Goal: Navigation & Orientation: Find specific page/section

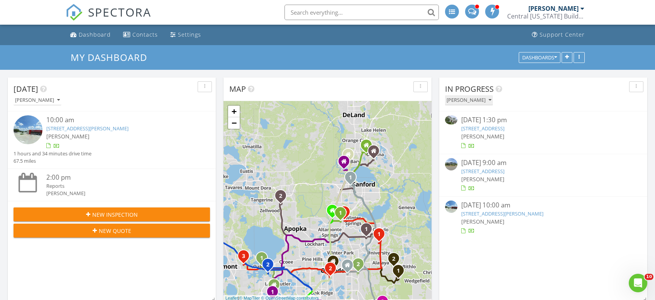
click at [491, 98] on icon "button" at bounding box center [490, 100] width 3 height 5
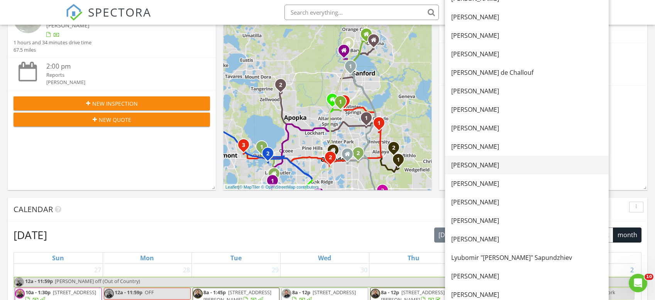
scroll to position [116, 0]
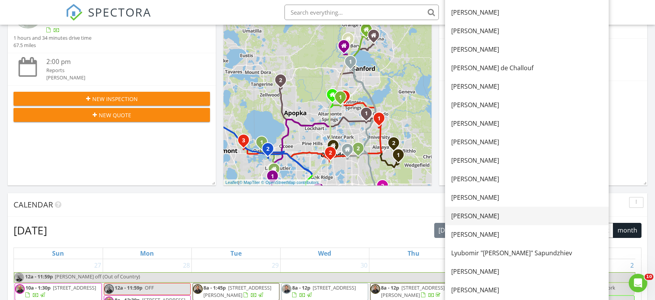
click at [469, 217] on div "[PERSON_NAME]" at bounding box center [526, 215] width 151 height 9
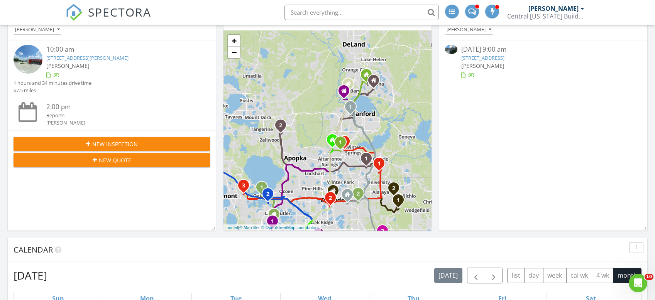
scroll to position [0, 0]
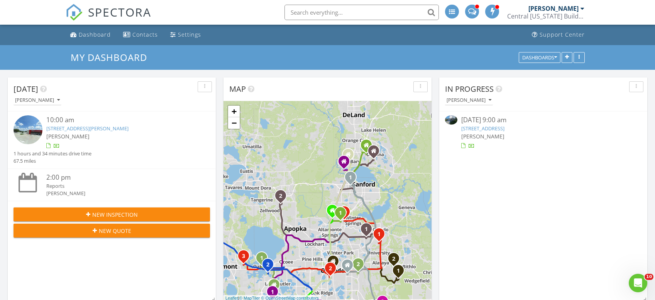
click at [477, 130] on link "[STREET_ADDRESS]" at bounding box center [482, 128] width 43 height 7
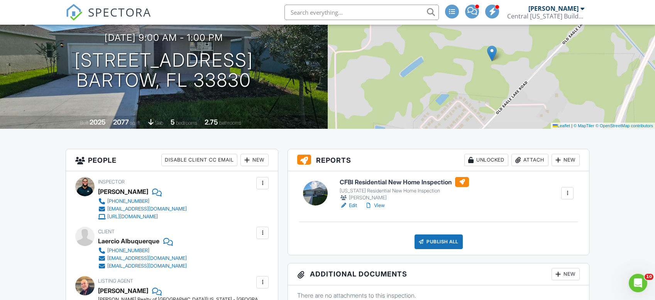
click at [389, 186] on h6 "CFBI Residential New Home Inspection" at bounding box center [404, 182] width 129 height 10
